Goal: Task Accomplishment & Management: Manage account settings

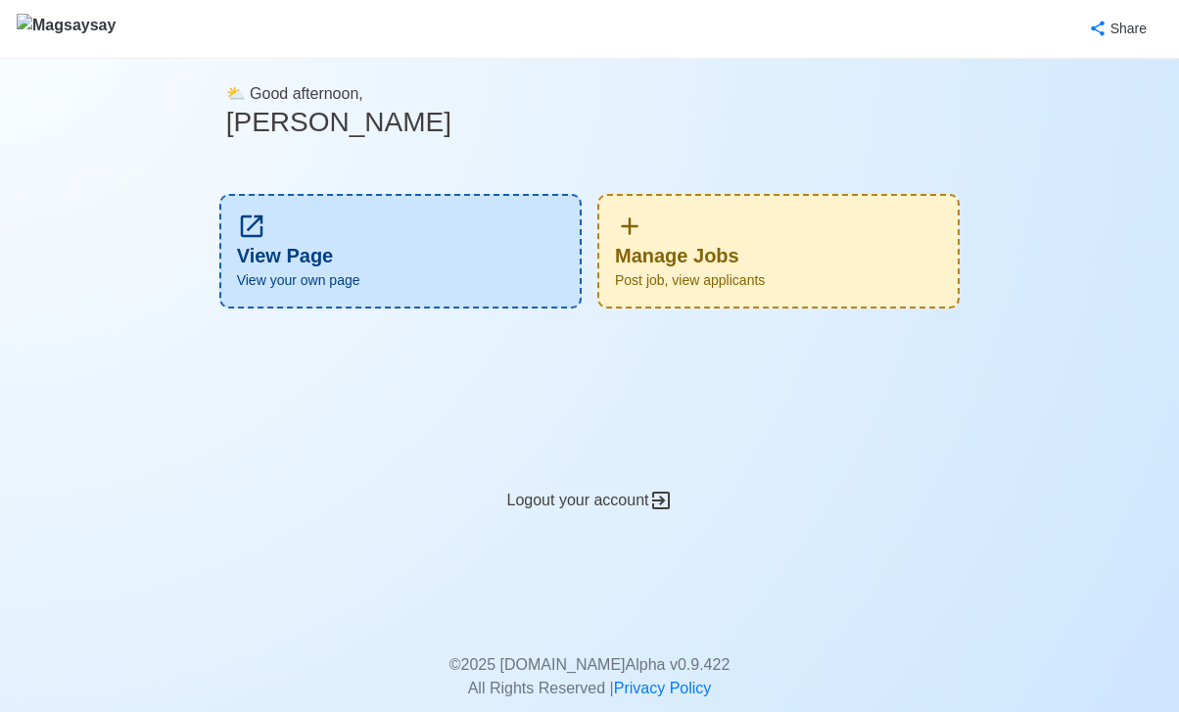
click at [766, 227] on div "Manage Jobs Post job, view applicants" at bounding box center [778, 251] width 362 height 115
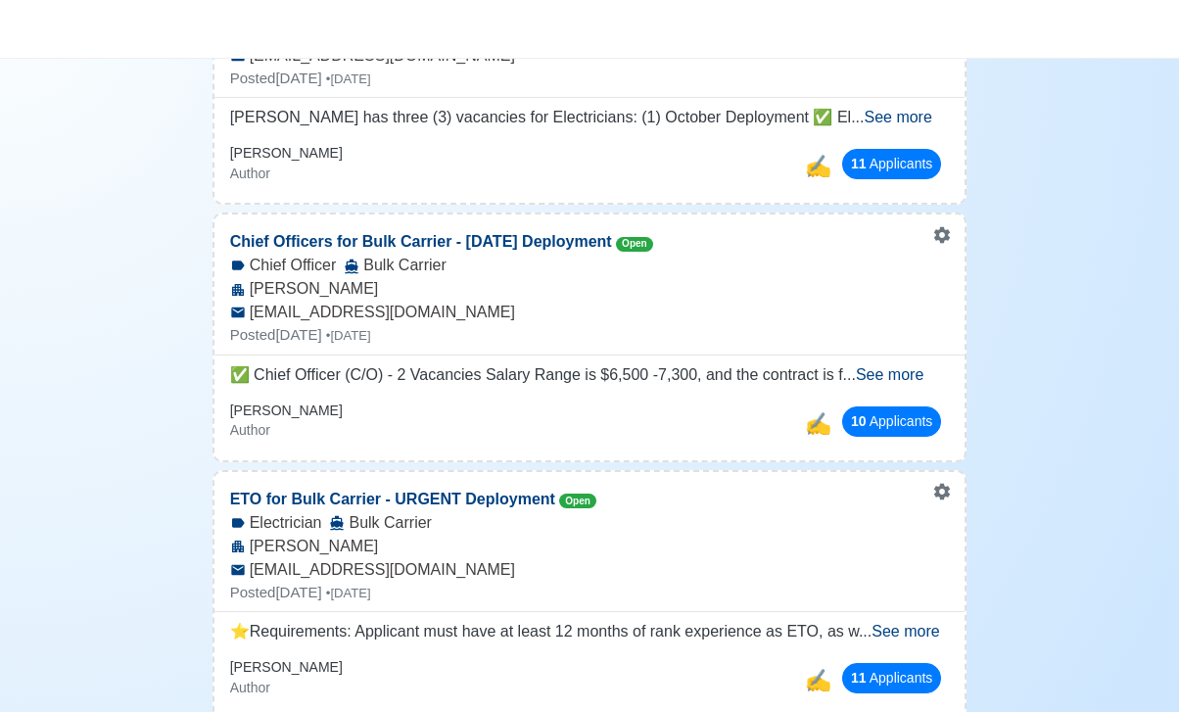
scroll to position [294, 0]
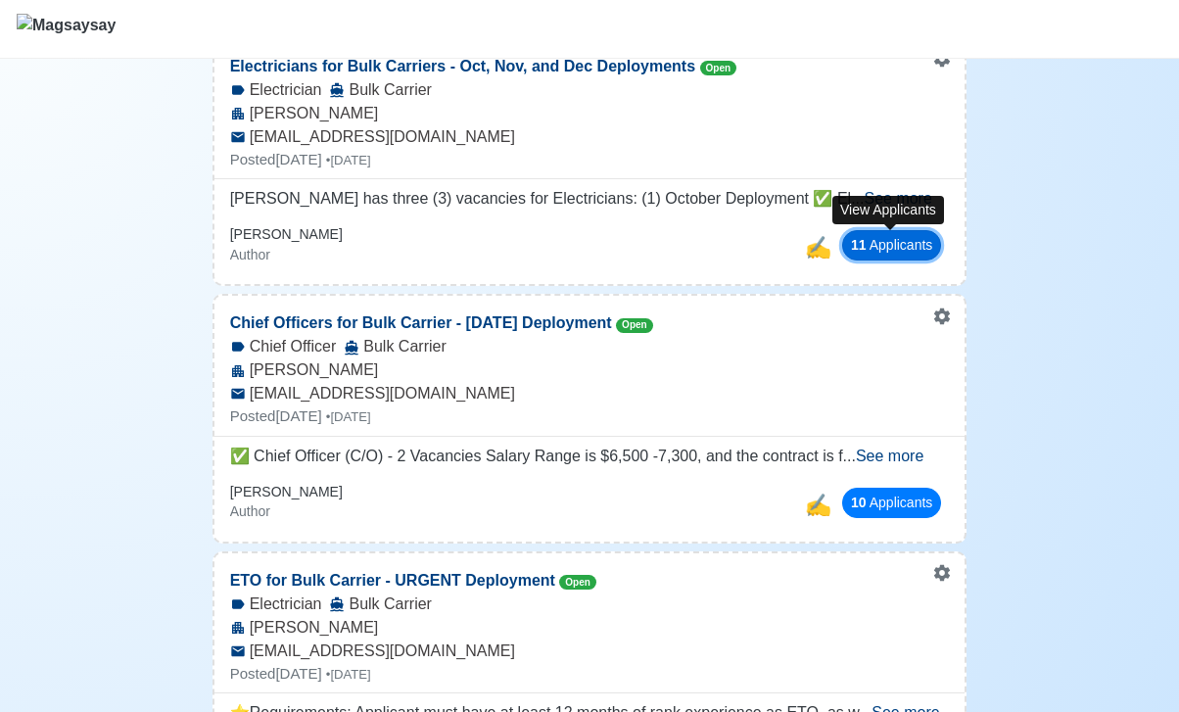
click at [897, 253] on button "11 Applicant s" at bounding box center [891, 245] width 99 height 30
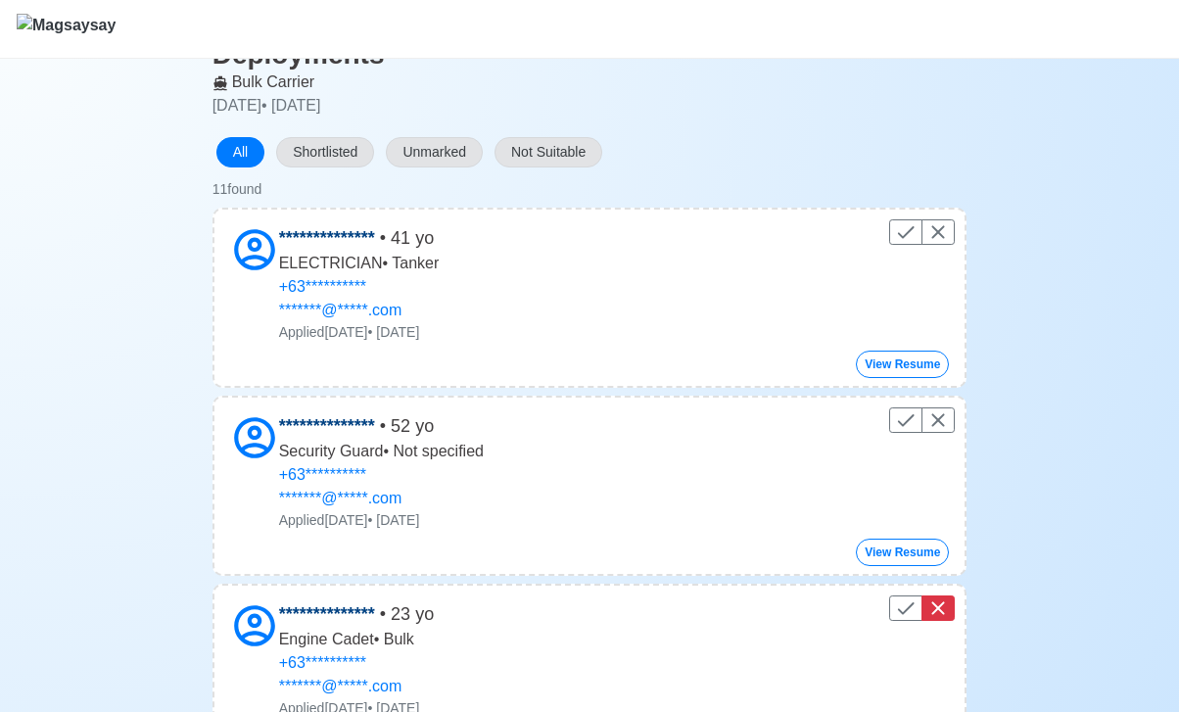
scroll to position [151, 0]
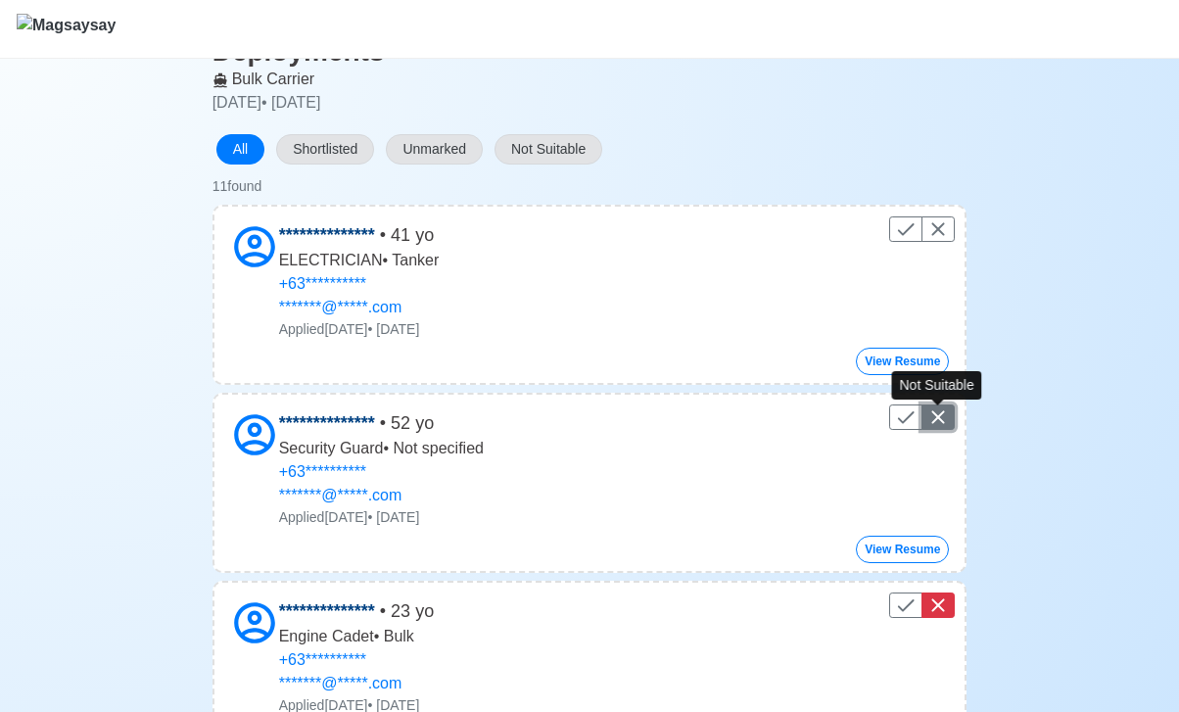
click at [936, 416] on icon "Control" at bounding box center [938, 417] width 13 height 13
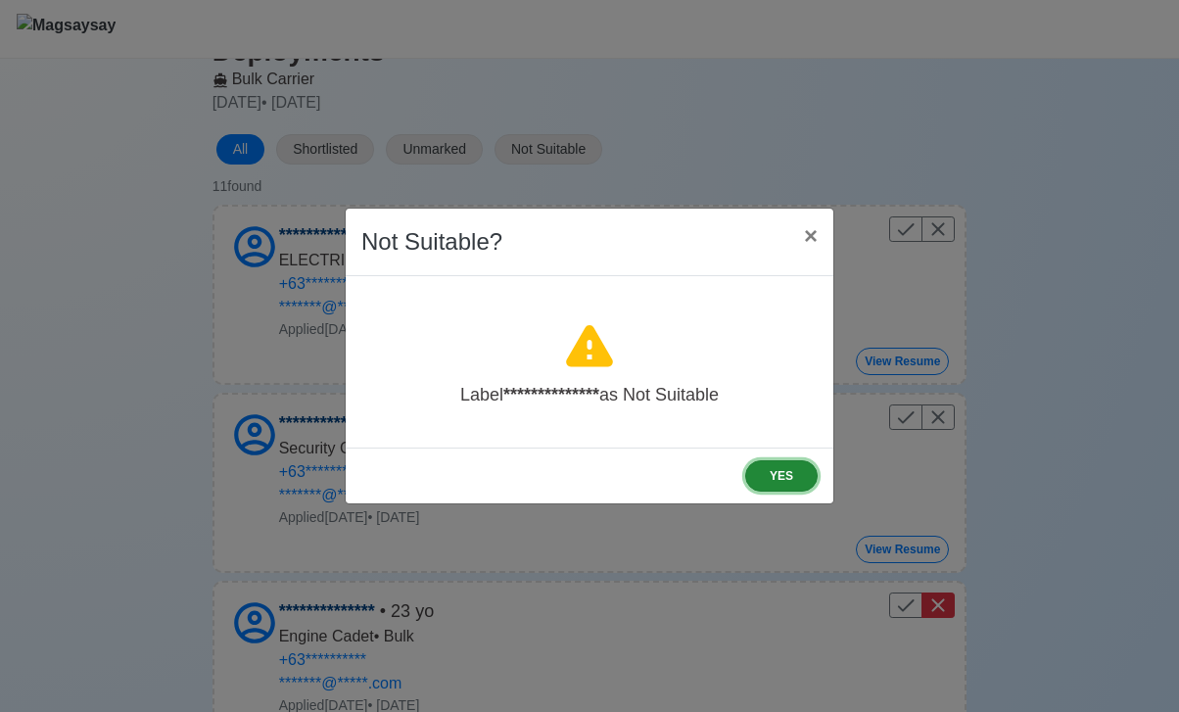
click at [761, 488] on button "YES" at bounding box center [781, 475] width 72 height 31
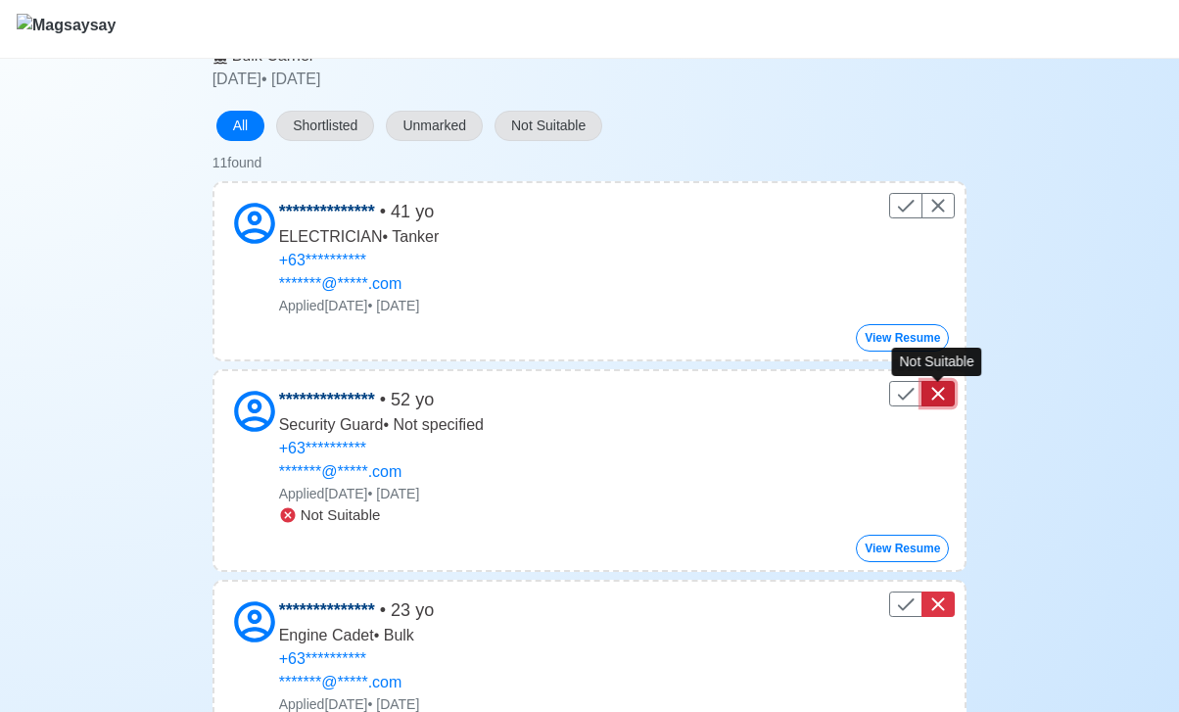
scroll to position [0, 0]
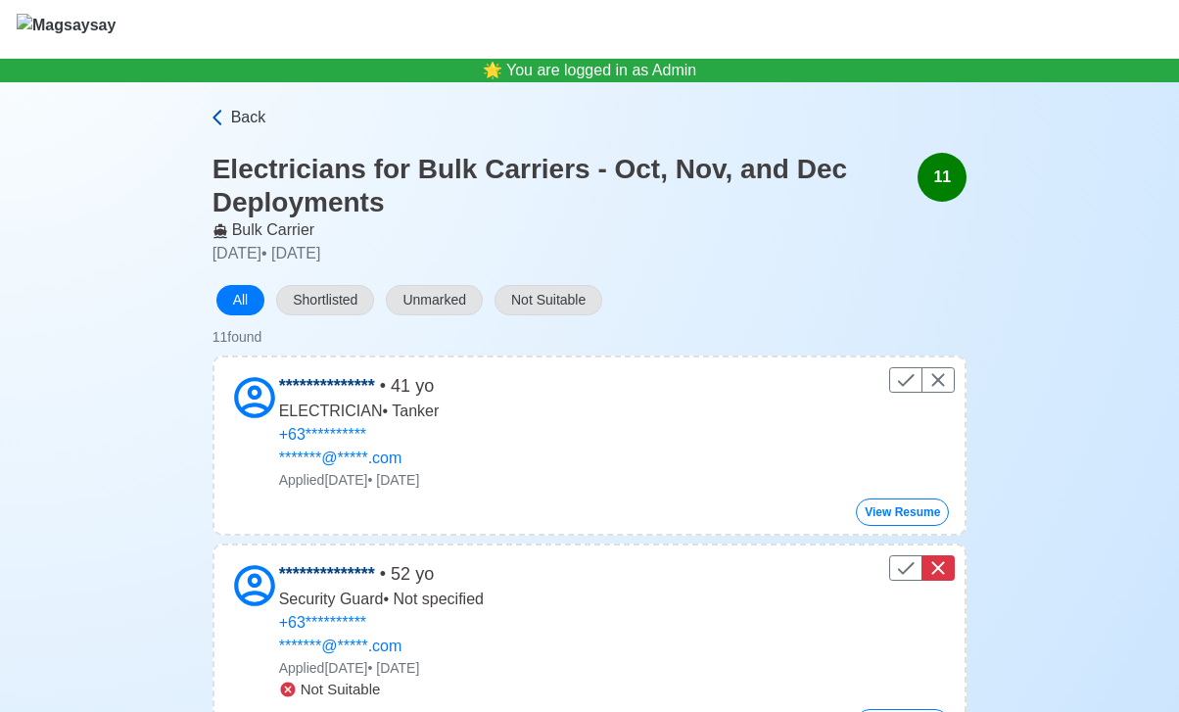
click at [228, 123] on link "Back" at bounding box center [588, 117] width 760 height 23
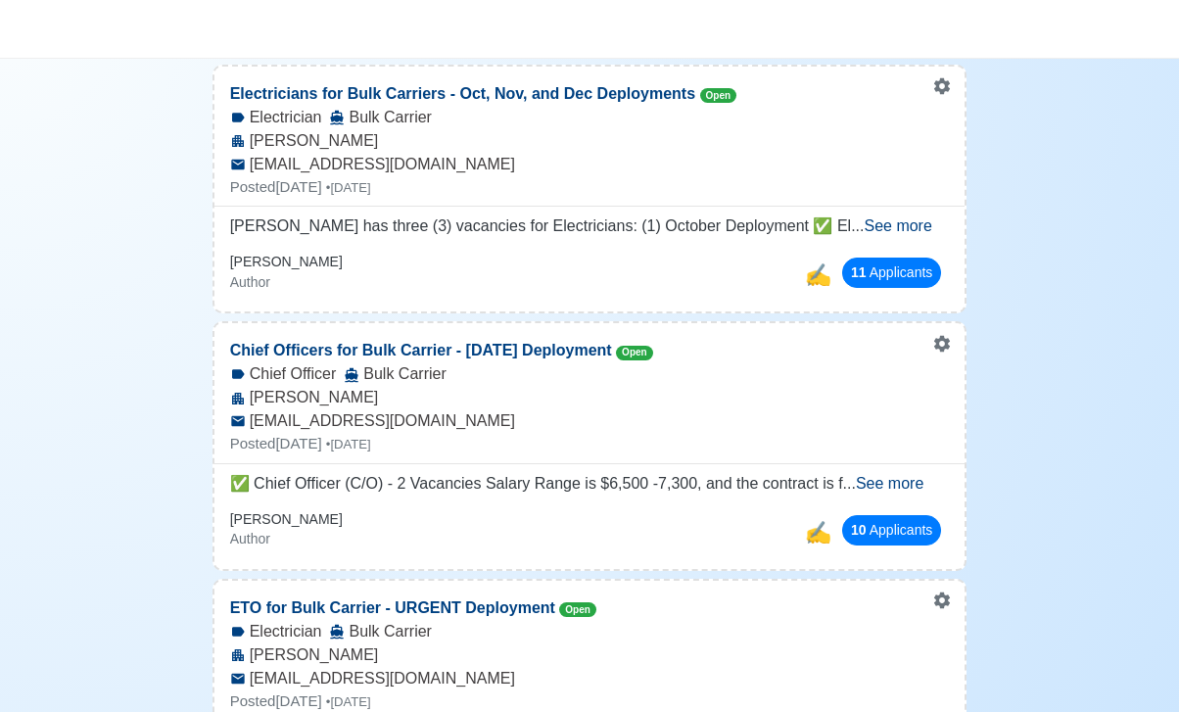
scroll to position [268, 0]
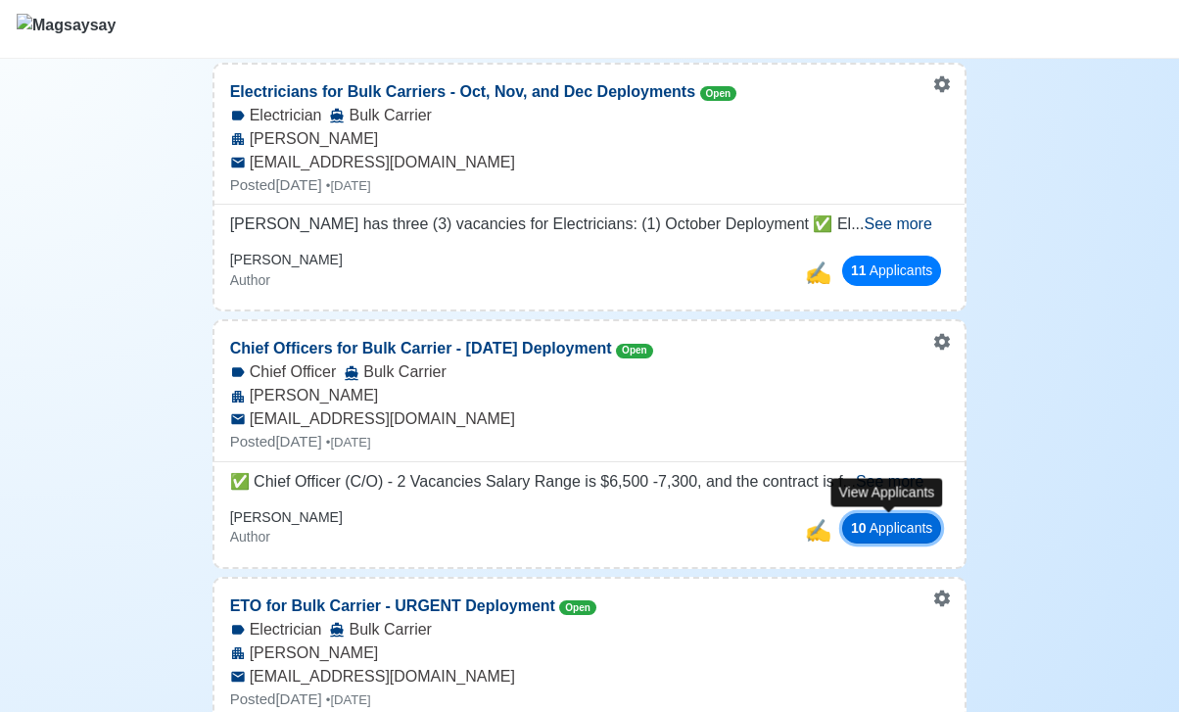
click at [869, 525] on button "10 Applicant s" at bounding box center [891, 528] width 99 height 30
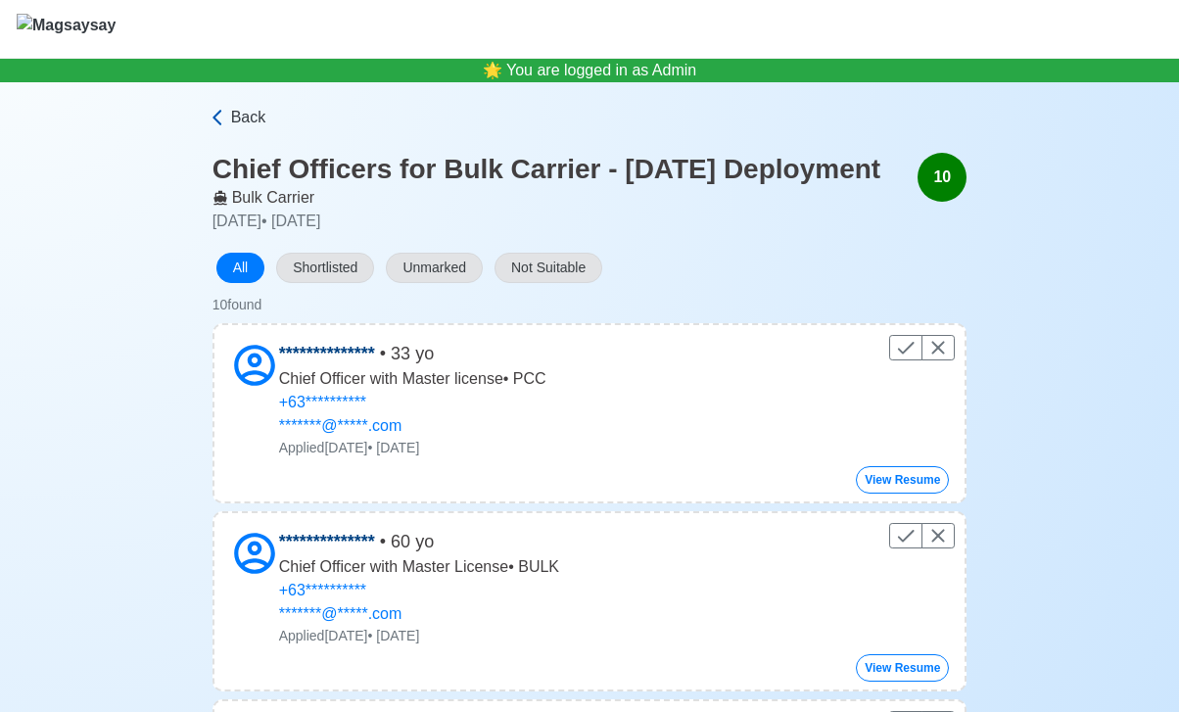
click at [212, 125] on icon at bounding box center [218, 118] width 20 height 20
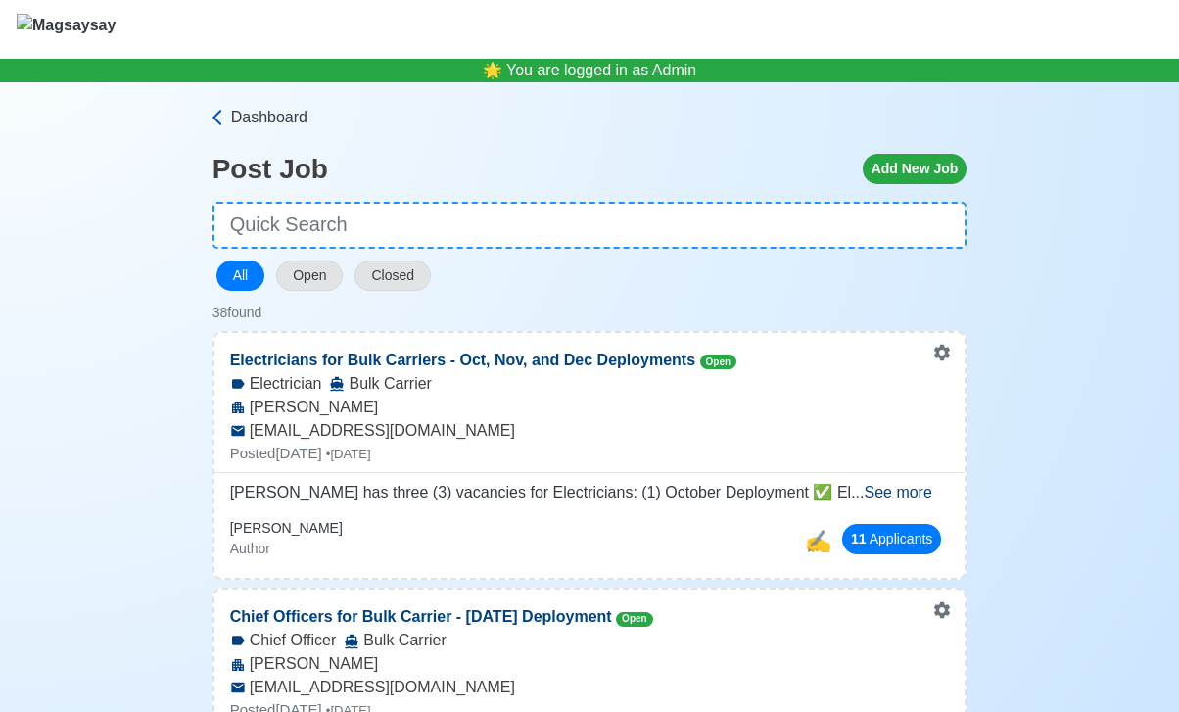
click at [262, 108] on span "Dashboard" at bounding box center [269, 117] width 76 height 23
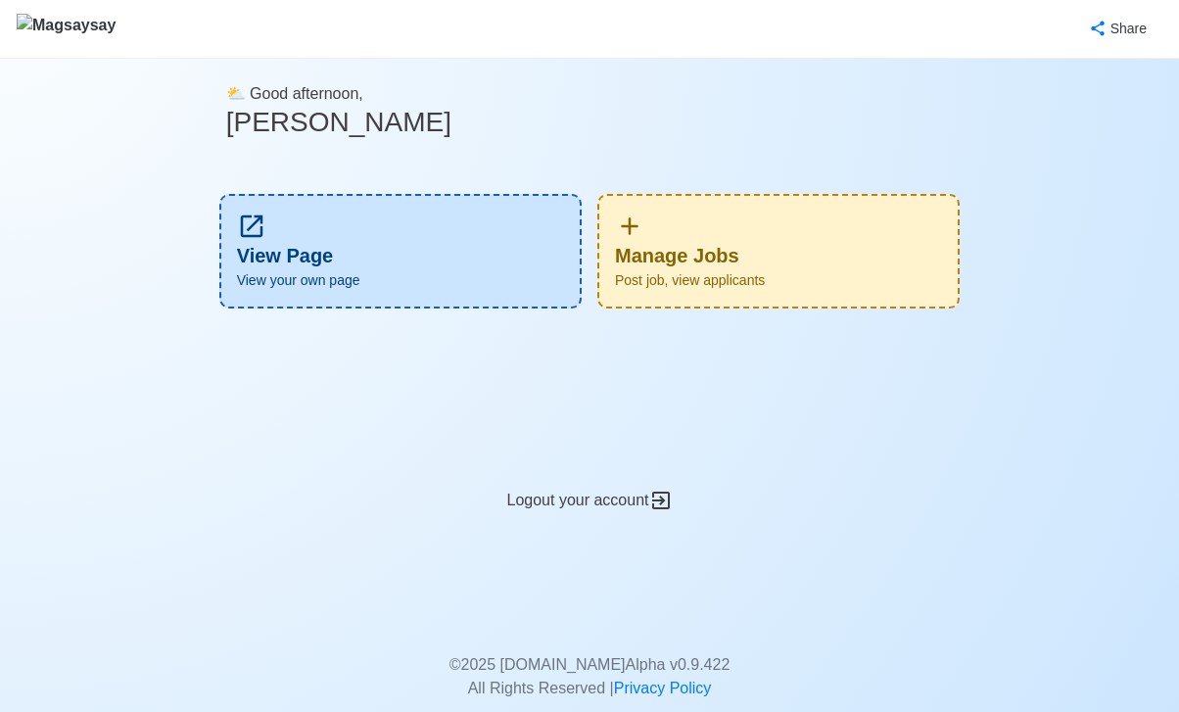
click at [729, 233] on div "Manage Jobs Post job, view applicants" at bounding box center [778, 251] width 362 height 115
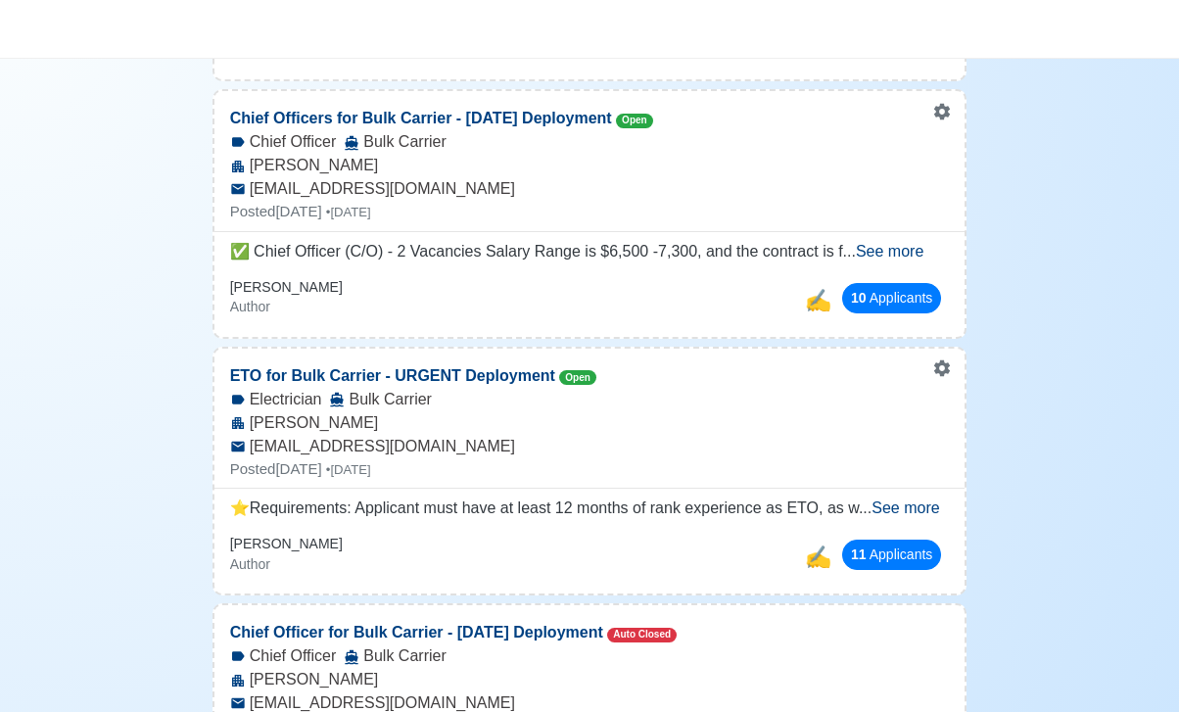
scroll to position [501, 0]
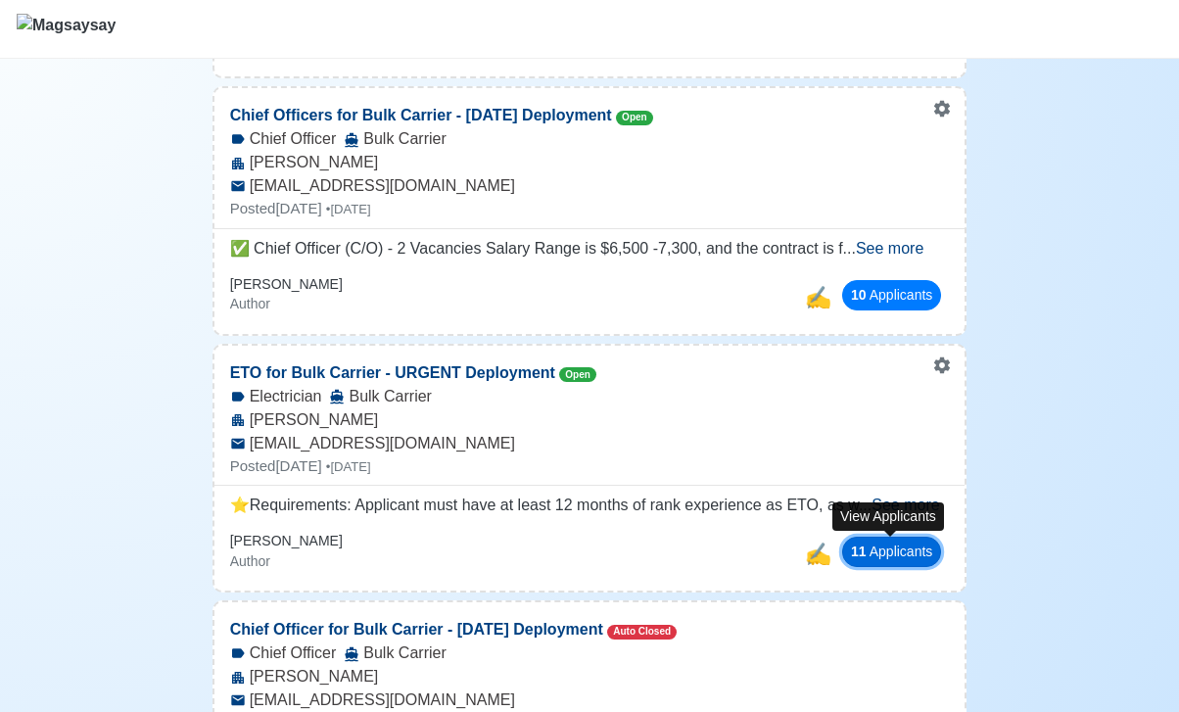
click at [870, 550] on button "11 Applicant s" at bounding box center [891, 551] width 99 height 30
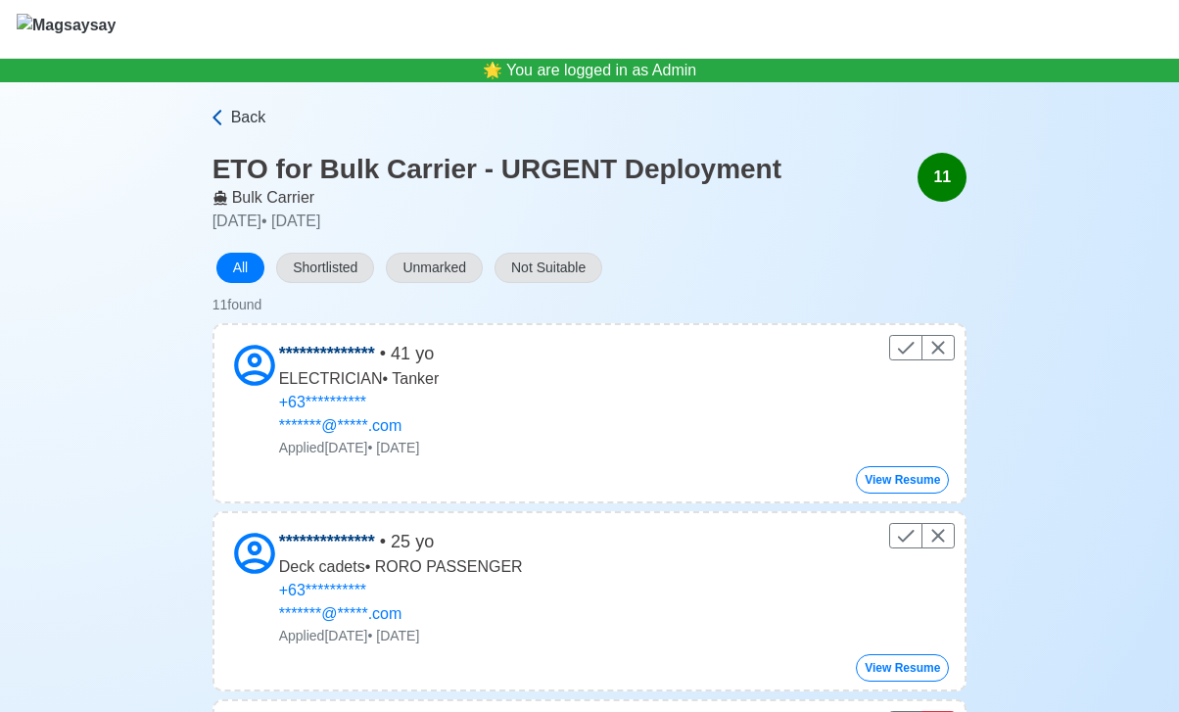
click at [243, 113] on span "Back" at bounding box center [248, 117] width 35 height 23
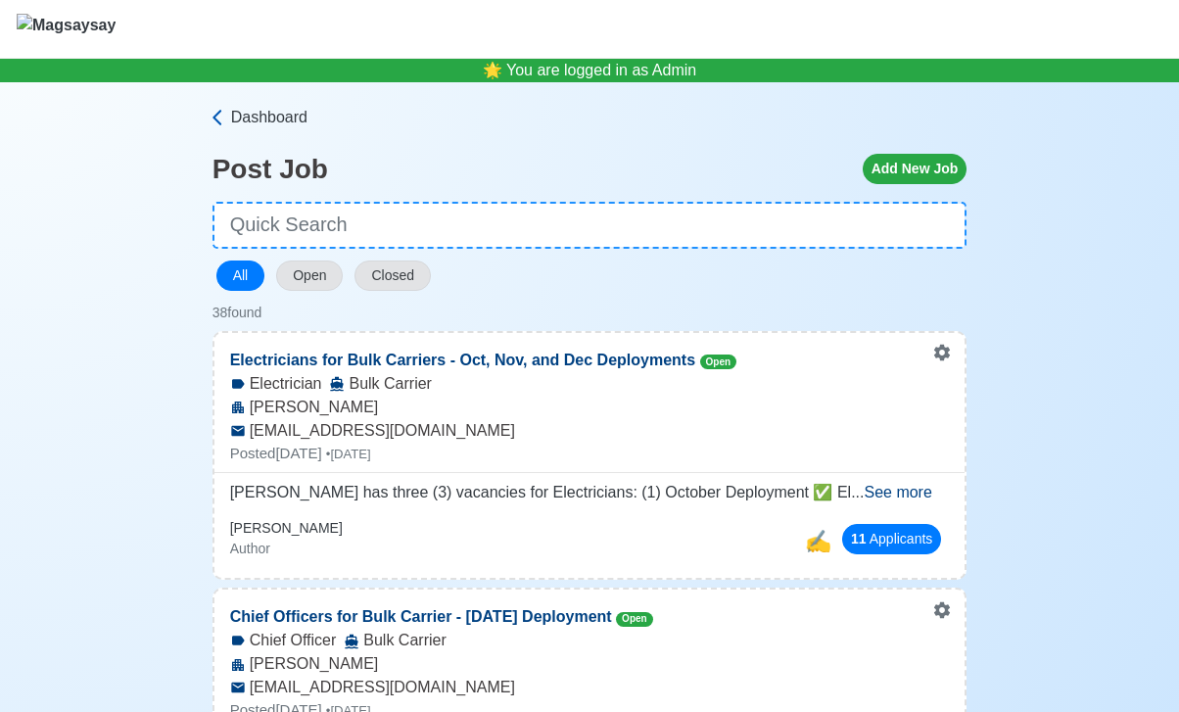
click at [222, 108] on icon at bounding box center [218, 118] width 20 height 20
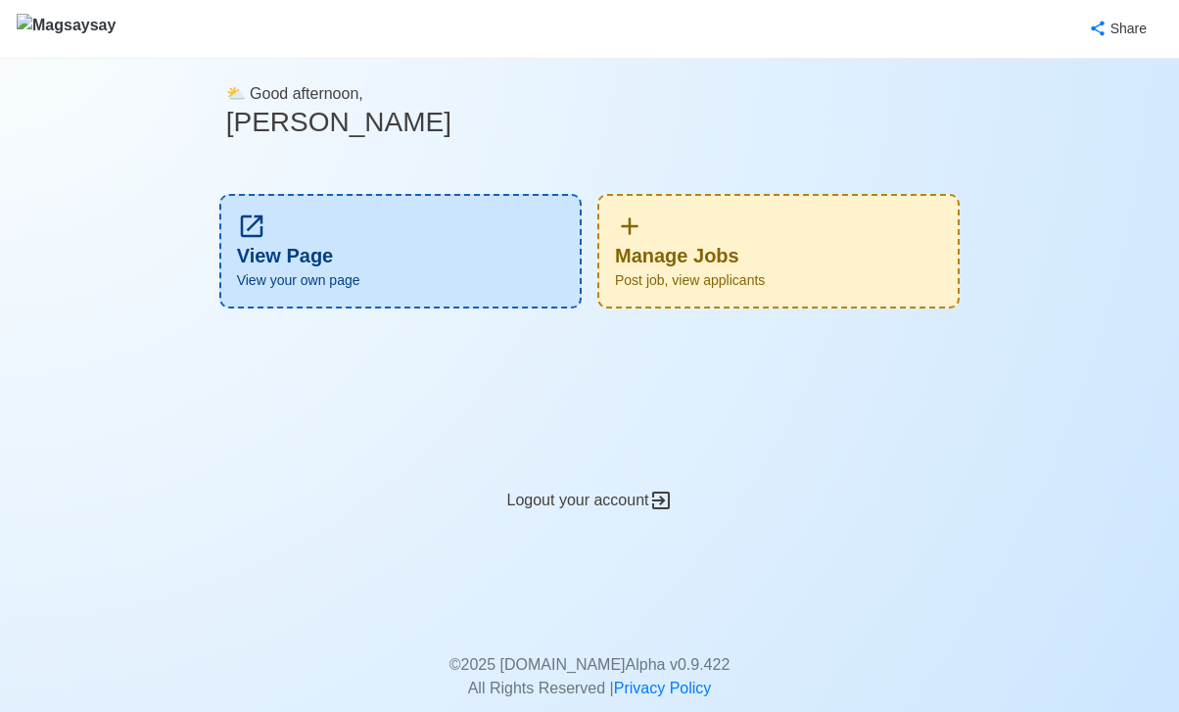
click at [373, 247] on div "View Page View your own page" at bounding box center [400, 251] width 362 height 115
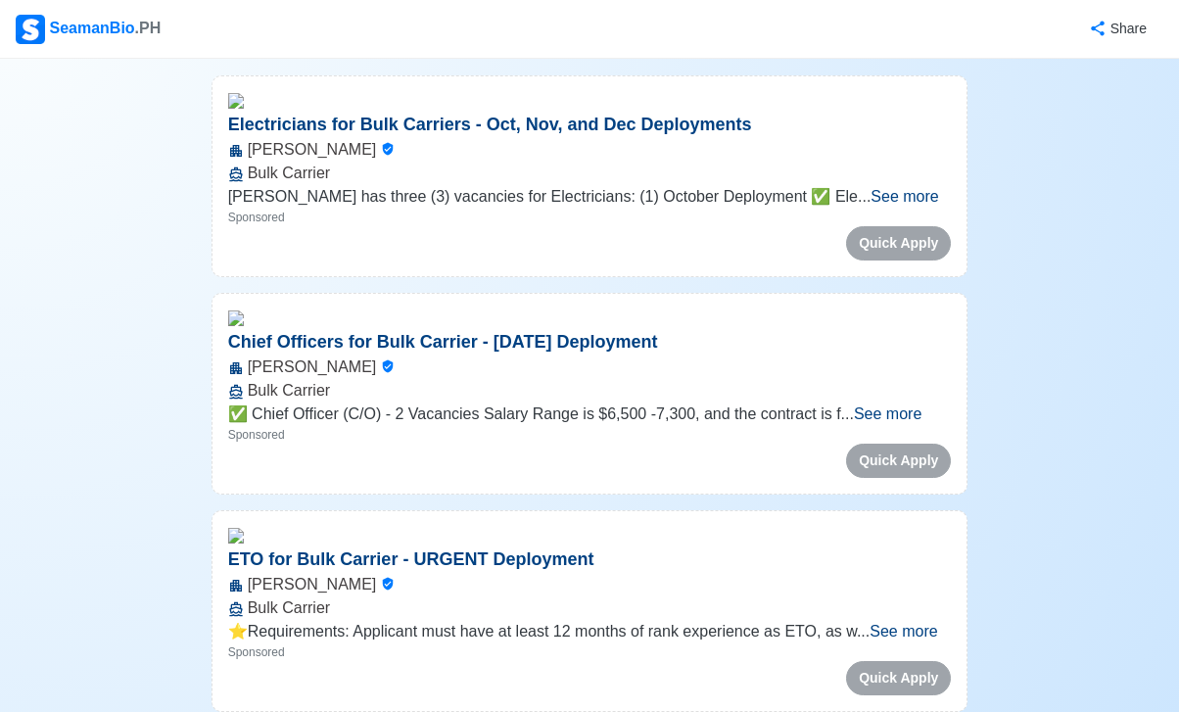
scroll to position [381, 0]
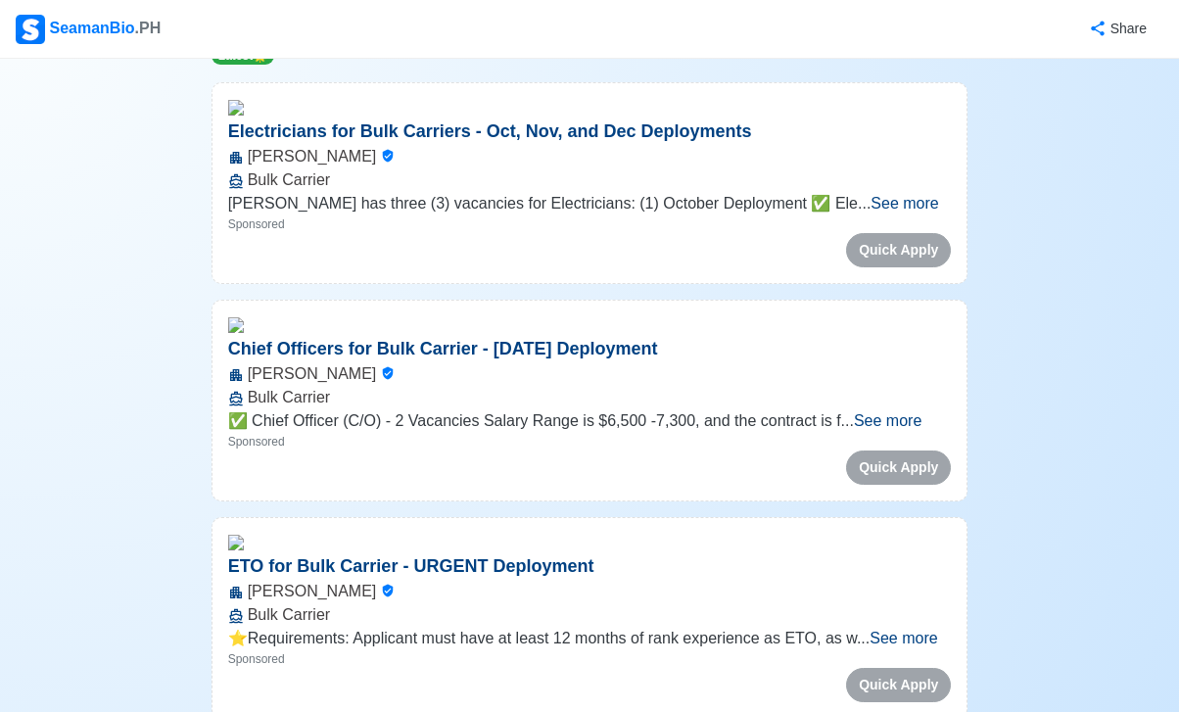
click at [907, 195] on span "See more" at bounding box center [904, 203] width 68 height 17
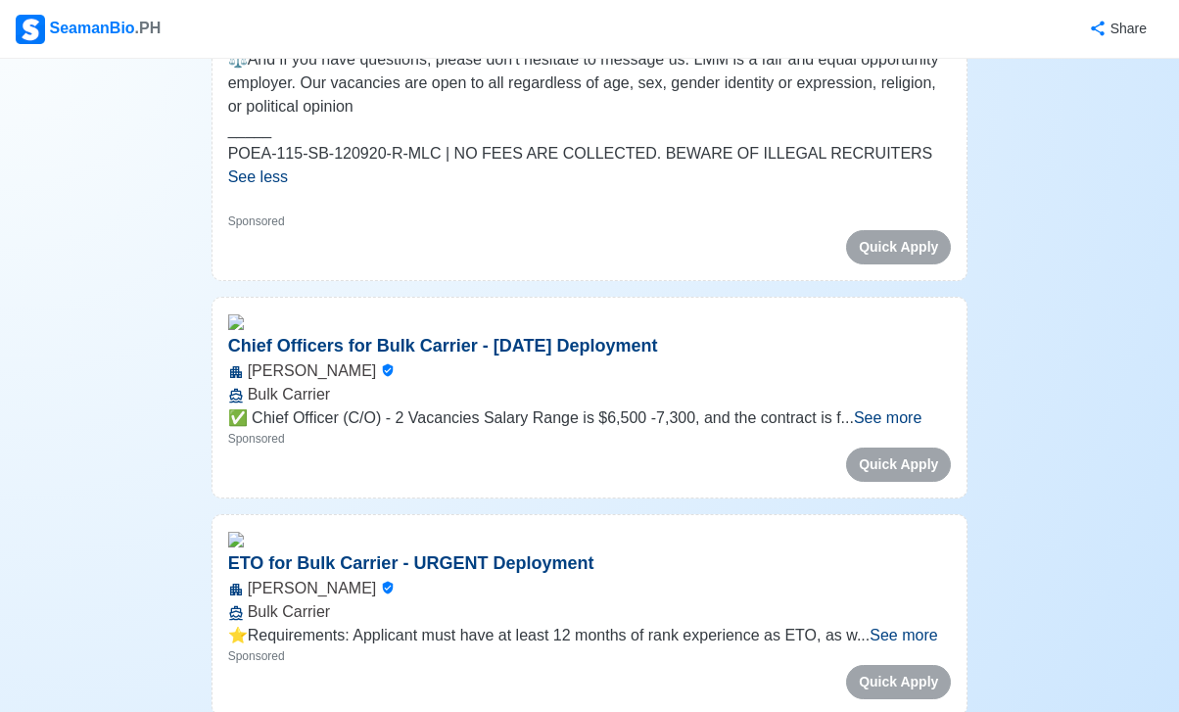
scroll to position [1373, 0]
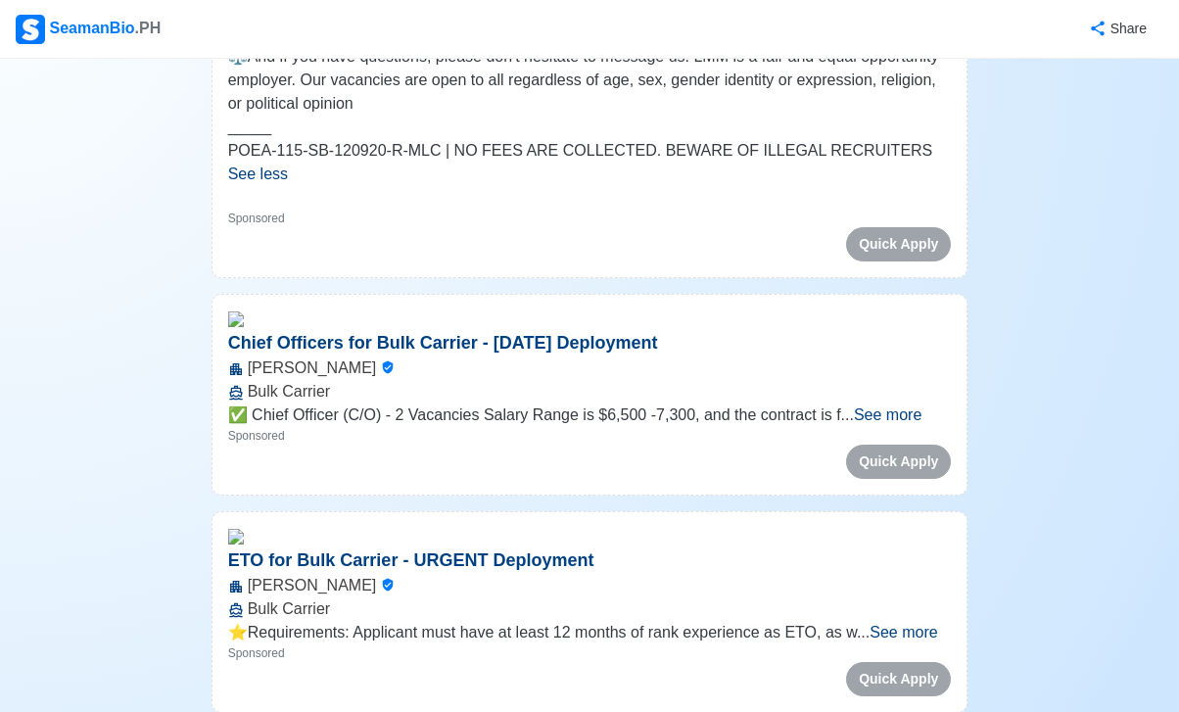
click at [919, 406] on span "See more" at bounding box center [888, 414] width 68 height 17
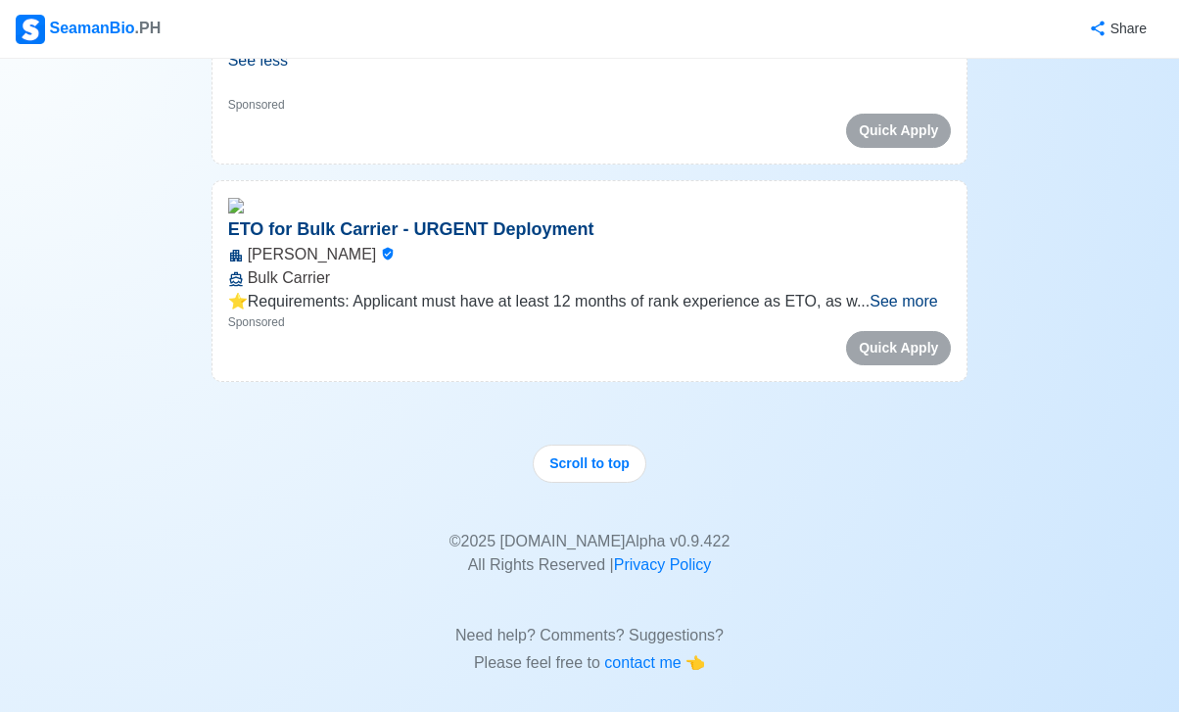
scroll to position [2072, 0]
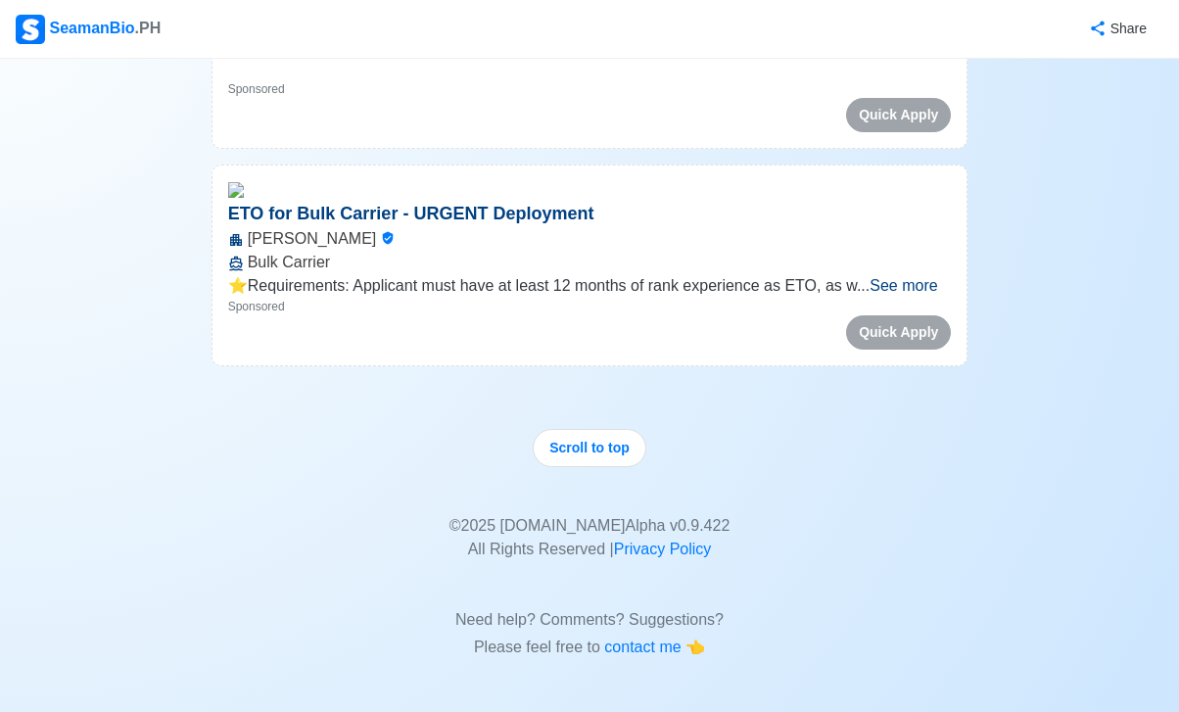
click at [894, 277] on span "See more" at bounding box center [903, 285] width 68 height 17
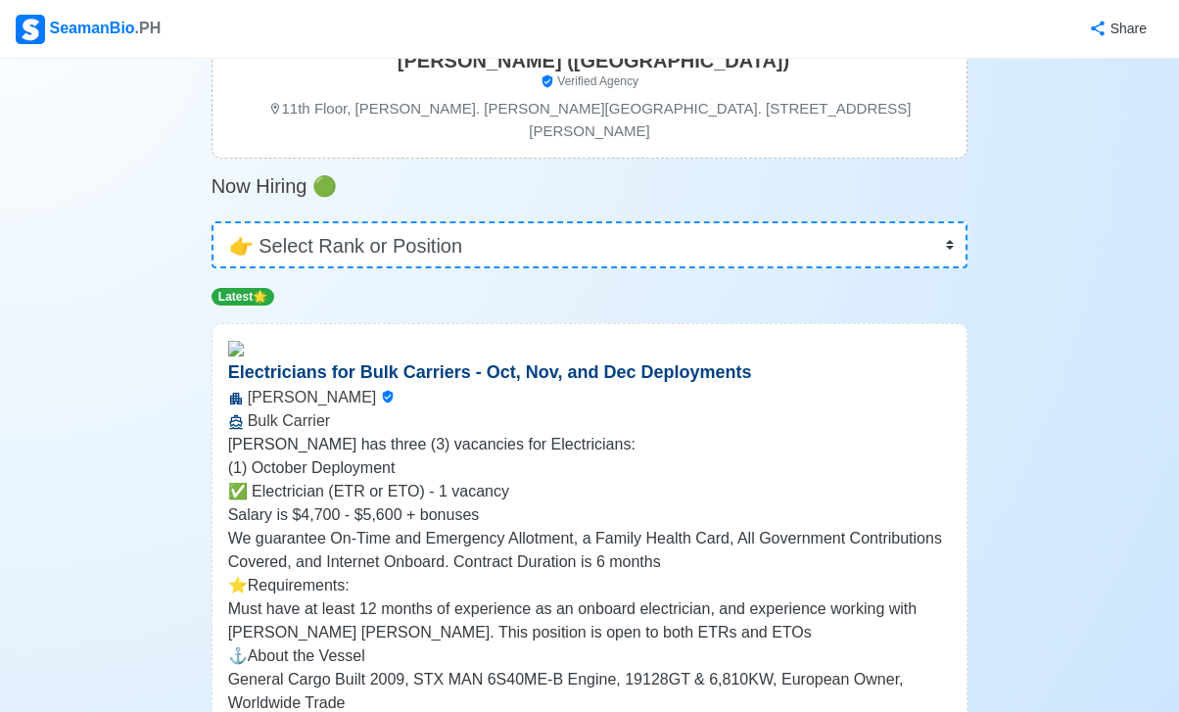
scroll to position [0, 0]
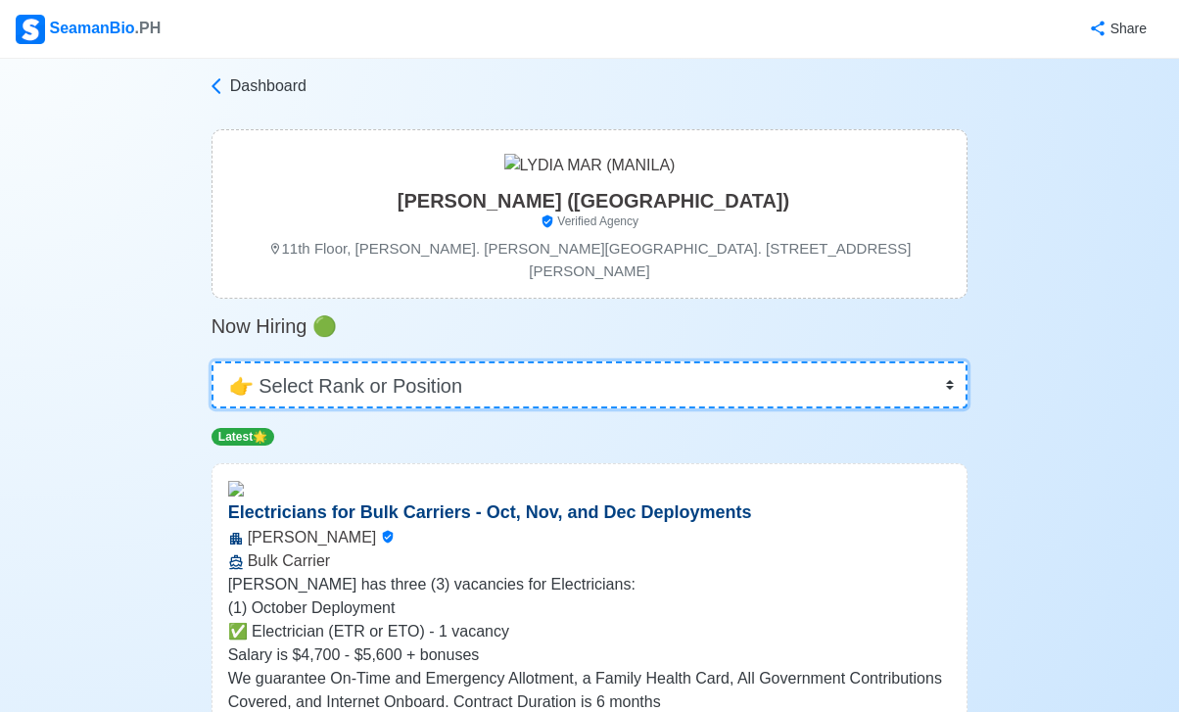
click at [556, 361] on select "👉 Select Rank or Position Master Chief Officer 2nd Officer 3rd Officer Junior O…" at bounding box center [589, 384] width 757 height 47
click at [211, 361] on select "👉 Select Rank or Position Master Chief Officer 2nd Officer 3rd Officer Junior O…" at bounding box center [589, 384] width 757 height 47
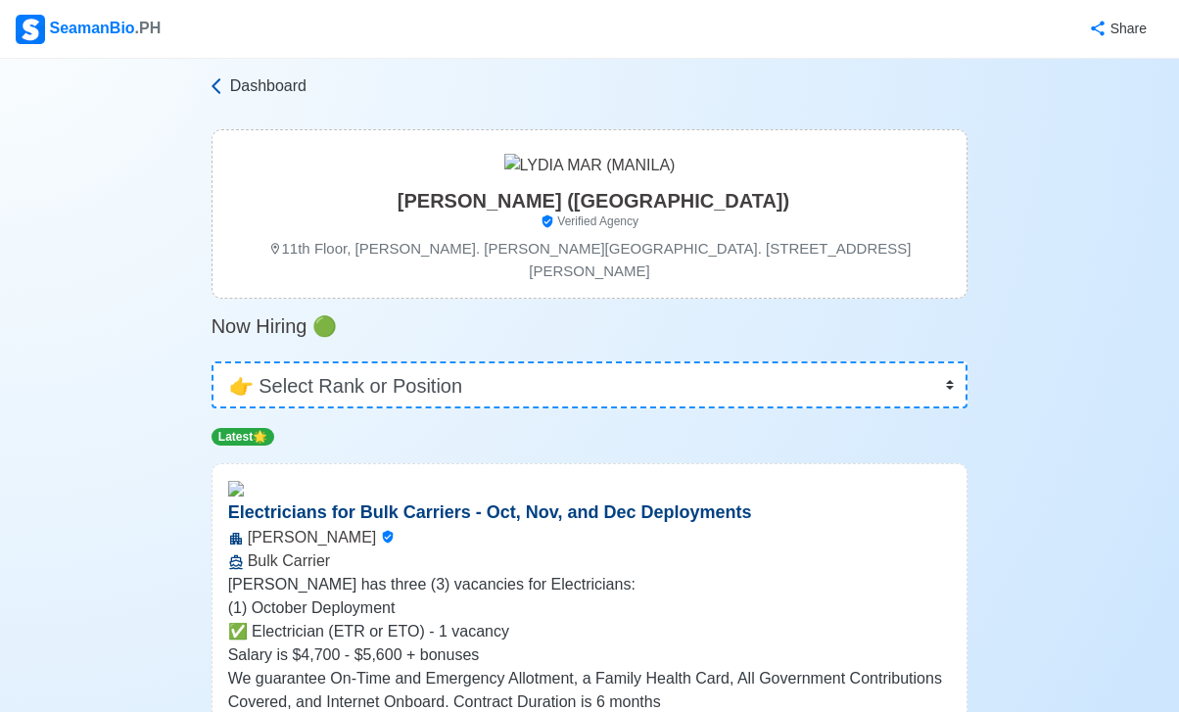
click at [292, 85] on span "Dashboard" at bounding box center [268, 85] width 76 height 23
